Goal: Task Accomplishment & Management: Use online tool/utility

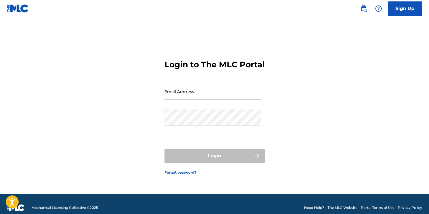
click at [189, 107] on div "Email Address" at bounding box center [212, 96] width 97 height 26
click at [187, 98] on input "Email Address" at bounding box center [212, 91] width 97 height 16
type input "[EMAIL_ADDRESS][DOMAIN_NAME]"
click at [216, 99] on input "[EMAIL_ADDRESS][DOMAIN_NAME]" at bounding box center [212, 91] width 97 height 16
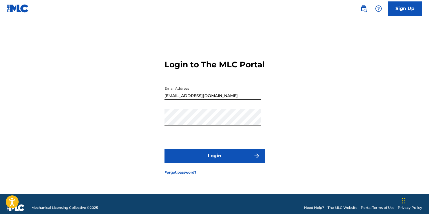
click at [248, 157] on button "Login" at bounding box center [214, 156] width 100 height 14
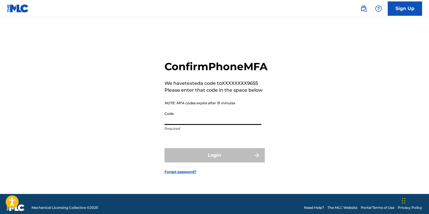
click at [168, 125] on input "Code" at bounding box center [212, 117] width 97 height 16
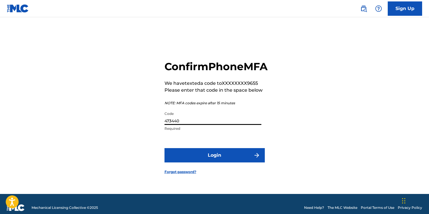
type input "473440"
click at [216, 162] on button "Login" at bounding box center [214, 155] width 100 height 14
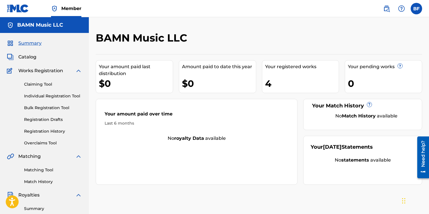
click at [41, 84] on link "Claiming Tool" at bounding box center [53, 84] width 58 height 6
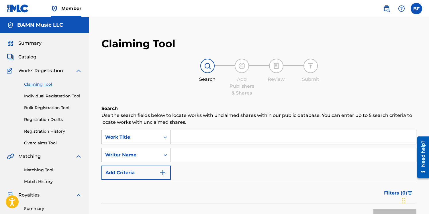
click at [33, 57] on span "Catalog" at bounding box center [27, 57] width 18 height 7
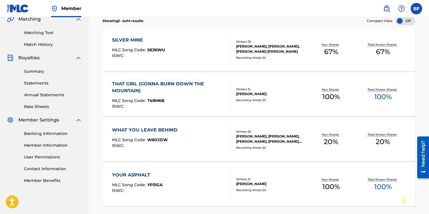
scroll to position [146, 0]
